Goal: Use online tool/utility: Utilize a website feature to perform a specific function

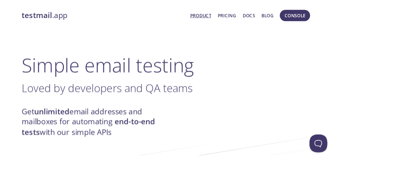
click at [362, 19] on span "Console" at bounding box center [365, 19] width 26 height 10
click at [361, 18] on span "Console" at bounding box center [365, 19] width 26 height 10
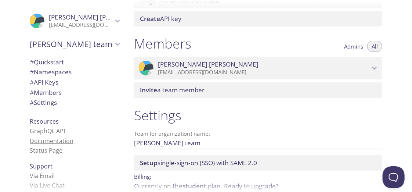
click at [41, 103] on span "# Settings" at bounding box center [43, 102] width 27 height 8
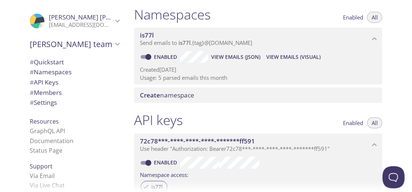
scroll to position [86, 0]
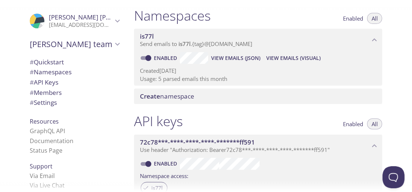
click at [251, 60] on span "View Emails (JSON)" at bounding box center [235, 58] width 49 height 9
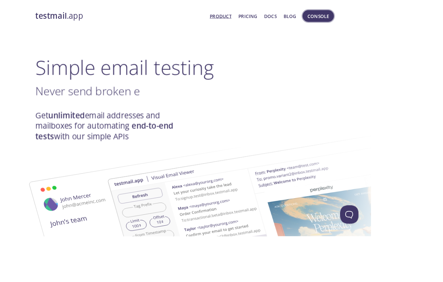
click at [373, 18] on span "Console" at bounding box center [381, 19] width 26 height 10
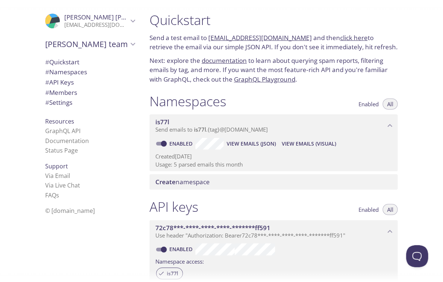
click at [307, 139] on span "View Emails (Visual)" at bounding box center [309, 143] width 54 height 9
